Goal: Task Accomplishment & Management: Manage account settings

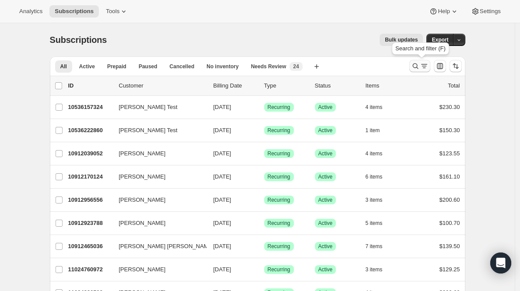
click at [419, 63] on icon "Search and filter results" at bounding box center [415, 66] width 9 height 9
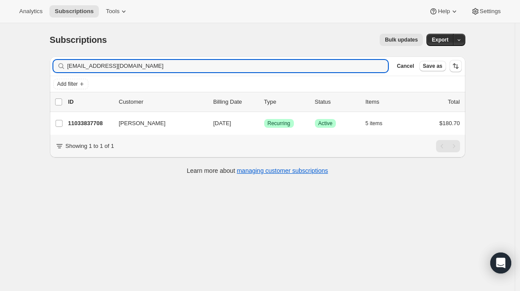
type input "meganm3747@gmail.com"
click at [88, 123] on p "11033837708" at bounding box center [90, 123] width 44 height 9
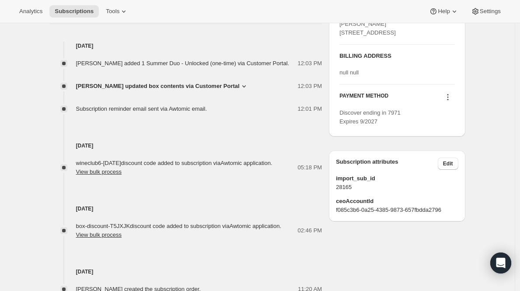
scroll to position [362, 0]
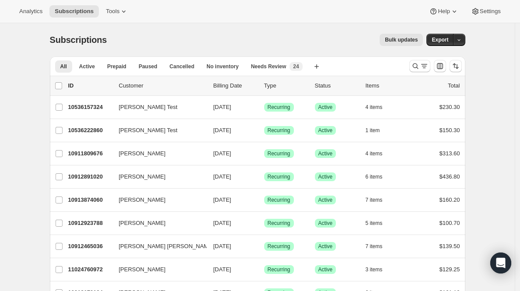
click at [412, 61] on div at bounding box center [419, 66] width 21 height 12
click at [413, 63] on icon "Search and filter results" at bounding box center [415, 66] width 9 height 9
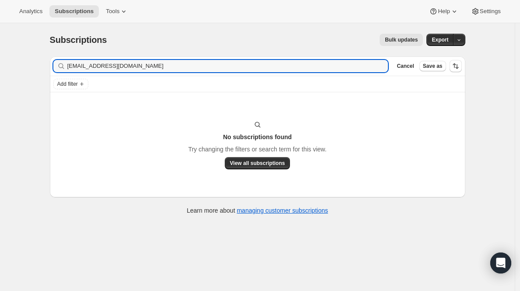
type input "chadjfischer@hotmail.com"
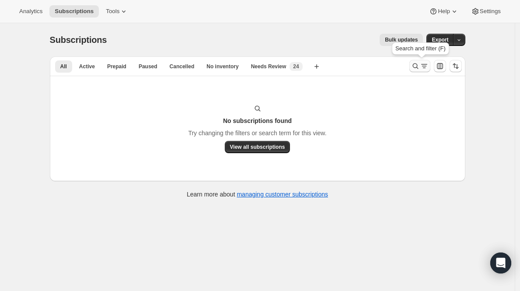
click at [414, 66] on icon "Search and filter results" at bounding box center [415, 66] width 9 height 9
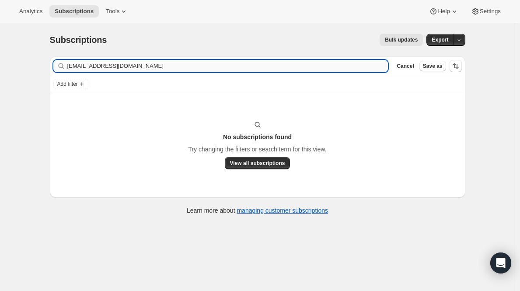
click at [163, 70] on input "chadjfischer@hotmail.com" at bounding box center [227, 66] width 321 height 12
type input "[PERSON_NAME]"
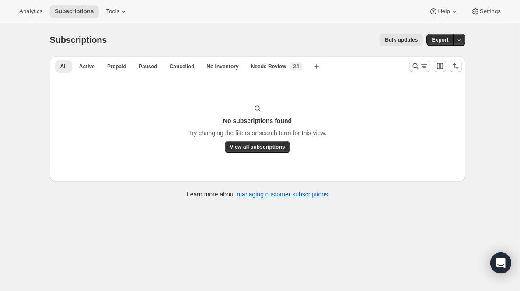
click at [417, 70] on button "Search and filter results" at bounding box center [419, 66] width 21 height 12
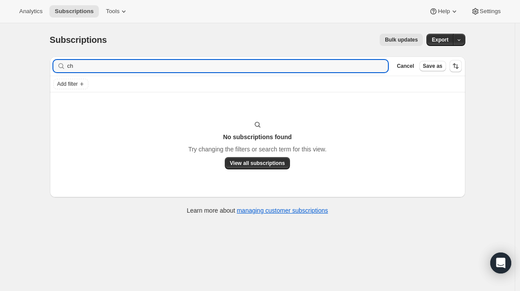
type input "c"
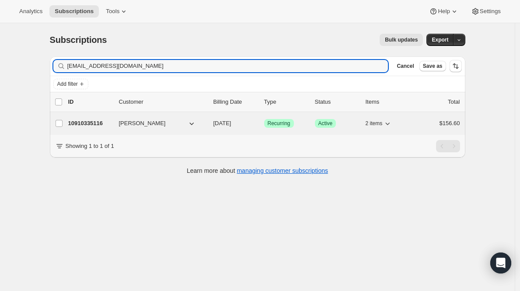
type input "[EMAIL_ADDRESS][DOMAIN_NAME]"
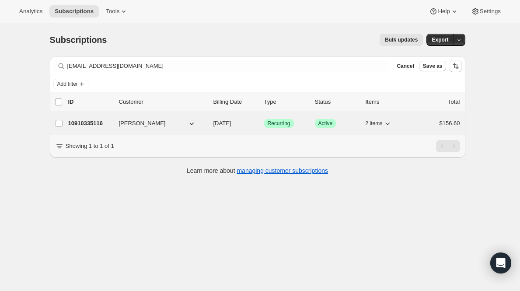
click at [104, 121] on p "10910335116" at bounding box center [90, 123] width 44 height 9
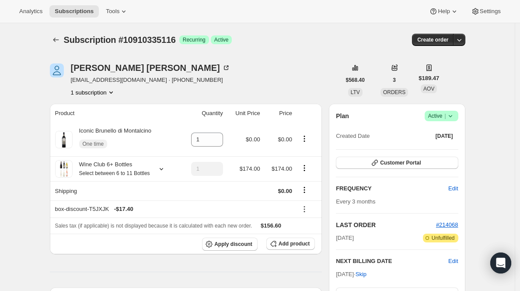
click at [440, 116] on span "Active |" at bounding box center [441, 115] width 27 height 9
click at [435, 151] on span "Cancel subscription" at bounding box center [440, 148] width 49 height 7
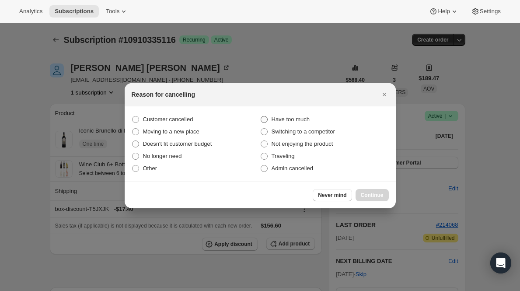
click at [287, 121] on span "Have too much" at bounding box center [290, 119] width 38 height 7
click at [261, 116] on input "Have too much" at bounding box center [260, 116] width 0 height 0
radio input "true"
click at [141, 170] on label "Other" at bounding box center [196, 168] width 128 height 12
click at [132, 165] on input "Other" at bounding box center [132, 165] width 0 height 0
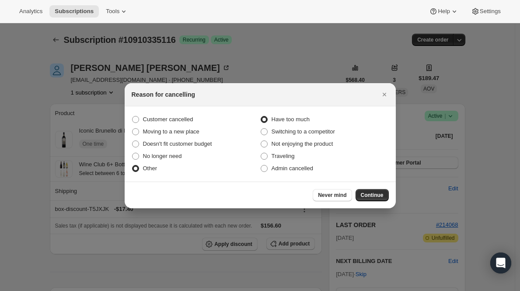
radio input "true"
radio input "false"
click at [191, 142] on span "Doesn't fit customer budget" at bounding box center [177, 143] width 69 height 7
click at [132, 141] on input "Doesn't fit customer budget" at bounding box center [132, 140] width 0 height 0
radio input "true"
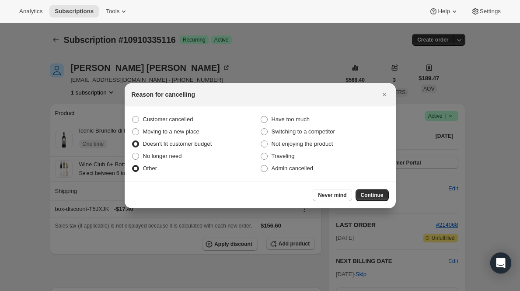
radio input "false"
click at [368, 188] on div "Never mind Continue" at bounding box center [260, 194] width 271 height 27
click at [368, 195] on span "Continue" at bounding box center [372, 194] width 23 height 7
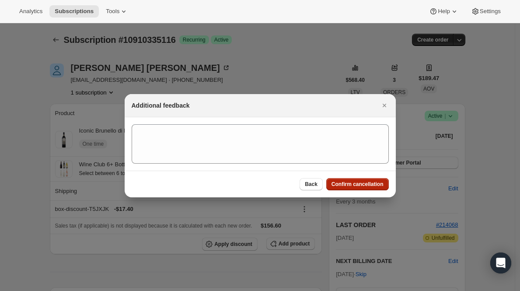
click at [368, 184] on span "Confirm cancellation" at bounding box center [357, 183] width 52 height 7
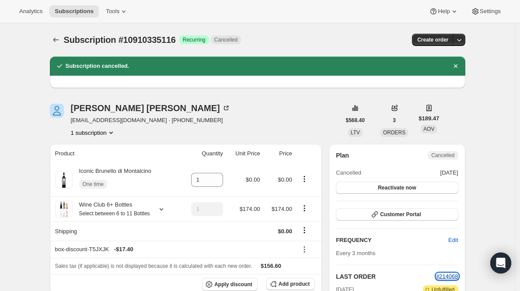
click at [446, 275] on span "#214068" at bounding box center [447, 276] width 22 height 7
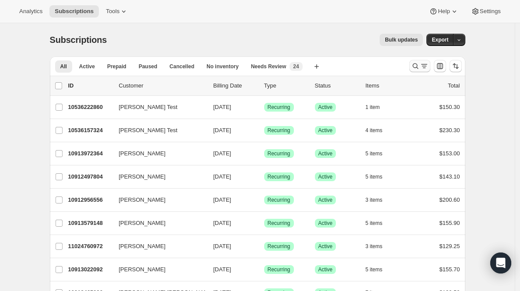
click at [416, 67] on icon "Search and filter results" at bounding box center [415, 66] width 6 height 6
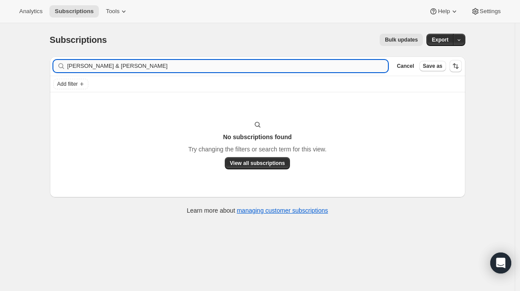
drag, startPoint x: 88, startPoint y: 65, endPoint x: 107, endPoint y: 64, distance: 19.2
click at [107, 64] on input "[PERSON_NAME] & [PERSON_NAME]" at bounding box center [227, 66] width 321 height 12
drag, startPoint x: 86, startPoint y: 65, endPoint x: 39, endPoint y: 65, distance: 46.8
click at [39, 65] on div "Subscriptions. This page is ready Subscriptions Bulk updates More actions Bulk …" at bounding box center [257, 168] width 514 height 291
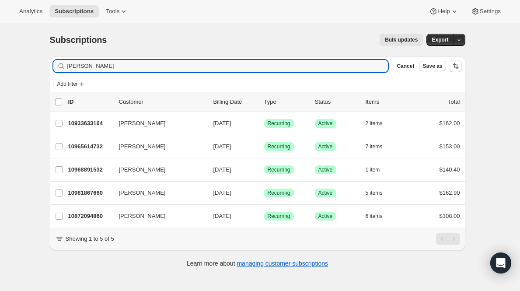
type input "[PERSON_NAME]"
